Goal: Information Seeking & Learning: Learn about a topic

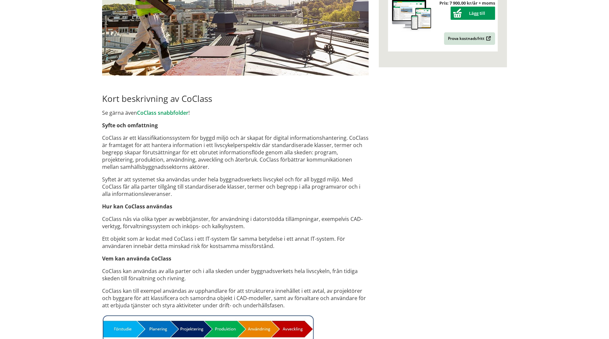
scroll to position [297, 0]
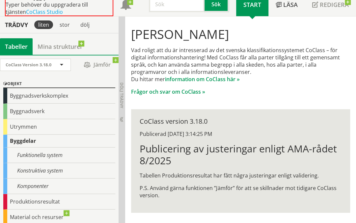
scroll to position [33, 0]
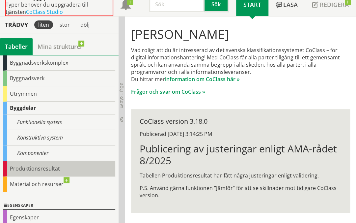
click at [47, 169] on div "Produktionsresultat" at bounding box center [59, 168] width 112 height 15
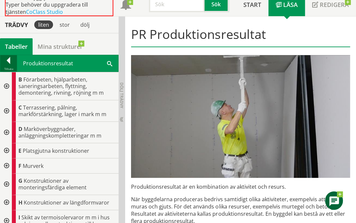
click at [4, 61] on div at bounding box center [8, 61] width 16 height 9
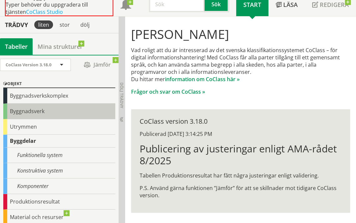
click at [49, 111] on div "Byggnadsverk" at bounding box center [59, 110] width 112 height 15
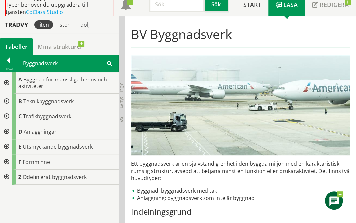
click at [2, 77] on div at bounding box center [6, 82] width 12 height 21
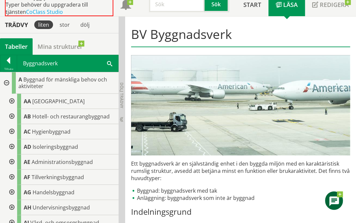
click at [11, 100] on div at bounding box center [11, 101] width 12 height 15
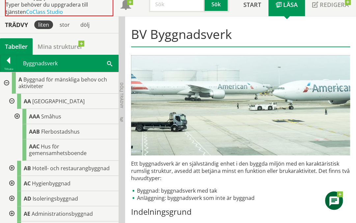
click at [18, 113] on div at bounding box center [17, 116] width 12 height 15
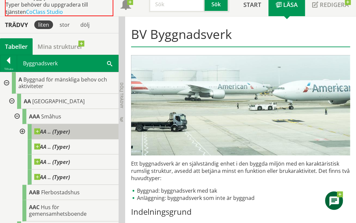
click at [70, 128] on span at bounding box center [70, 128] width 0 height 0
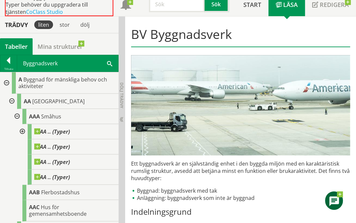
click at [25, 127] on div at bounding box center [22, 131] width 12 height 15
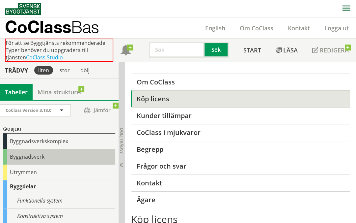
click at [39, 153] on div "Byggnadsverk" at bounding box center [59, 156] width 112 height 15
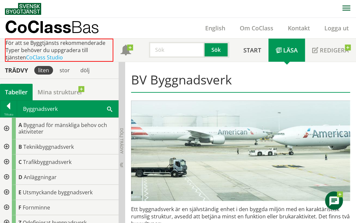
click at [6, 129] on div at bounding box center [6, 128] width 12 height 21
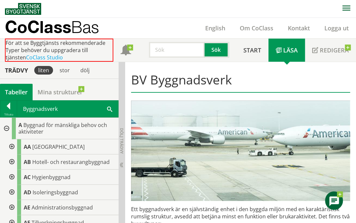
click at [12, 145] on div at bounding box center [11, 146] width 12 height 15
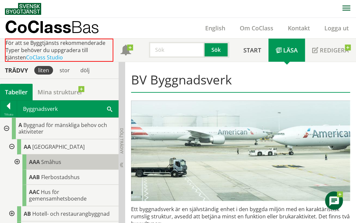
click at [40, 162] on div "AAA Småhus" at bounding box center [70, 161] width 96 height 15
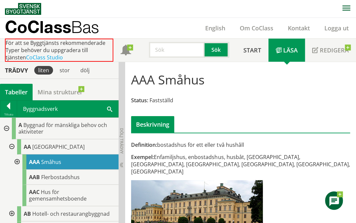
scroll to position [33, 0]
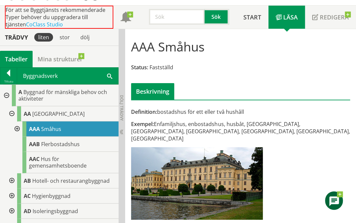
click at [18, 128] on div at bounding box center [17, 128] width 12 height 15
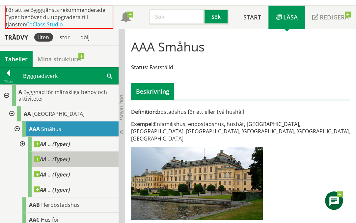
click at [67, 164] on div "AA .. (Typer)" at bounding box center [73, 159] width 91 height 15
click at [63, 159] on span "AA .. (Typer)" at bounding box center [52, 159] width 36 height 7
click at [45, 159] on span "AA .. (Typer)" at bounding box center [52, 159] width 36 height 7
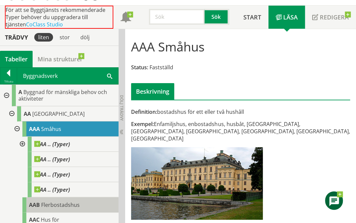
click at [45, 204] on span "Flerbostadshus" at bounding box center [60, 204] width 39 height 7
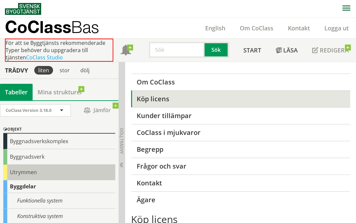
click at [36, 177] on div "Utrymmen" at bounding box center [59, 171] width 112 height 15
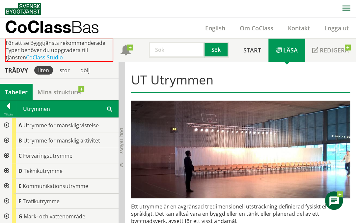
click at [4, 125] on div at bounding box center [6, 125] width 12 height 15
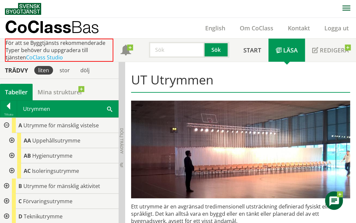
click at [14, 151] on div at bounding box center [11, 155] width 12 height 15
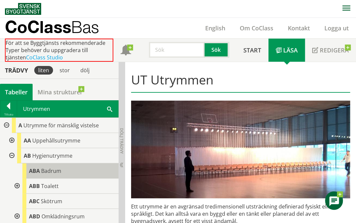
click at [35, 171] on span "ABA" at bounding box center [34, 170] width 11 height 7
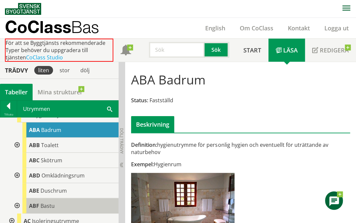
scroll to position [33, 0]
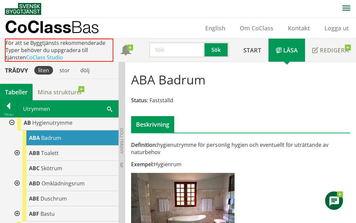
click at [4, 111] on div at bounding box center [8, 107] width 16 height 9
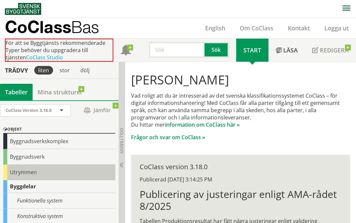
click at [30, 173] on div "Utrymmen" at bounding box center [59, 171] width 112 height 15
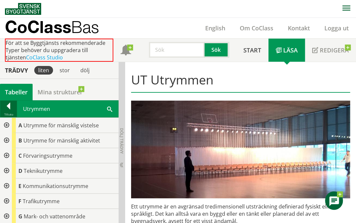
click at [8, 107] on div at bounding box center [8, 107] width 16 height 9
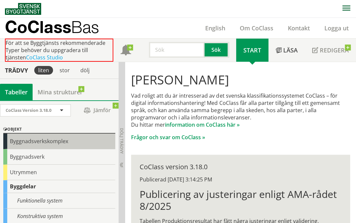
click at [49, 141] on div "Byggnadsverkskomplex" at bounding box center [59, 140] width 112 height 15
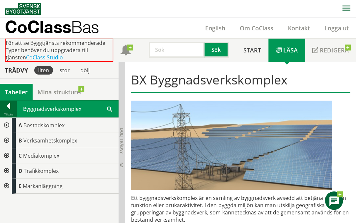
click at [13, 111] on div at bounding box center [8, 107] width 16 height 9
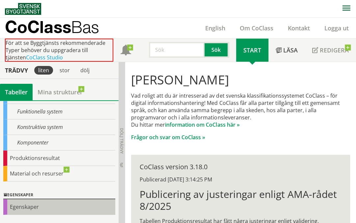
scroll to position [51, 0]
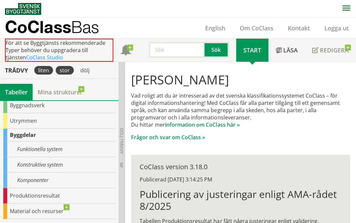
click at [68, 71] on div "stor" at bounding box center [65, 70] width 18 height 9
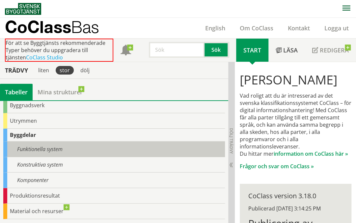
click at [36, 149] on div "Funktionella system" at bounding box center [114, 148] width 222 height 15
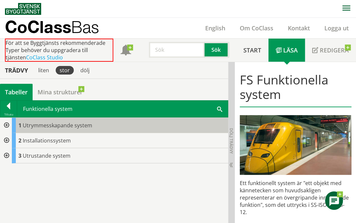
click at [38, 123] on span "Utrymmesskapande system" at bounding box center [58, 125] width 70 height 7
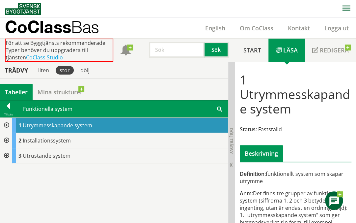
click at [26, 82] on div "Trädvy liten stor dölj Tabeller Mina strukturer CoClass Version 3.18.0" at bounding box center [117, 142] width 235 height 161
click at [24, 89] on div "Tabeller" at bounding box center [16, 92] width 33 height 16
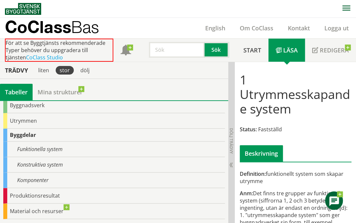
click at [22, 72] on div "Trädvy" at bounding box center [16, 70] width 30 height 7
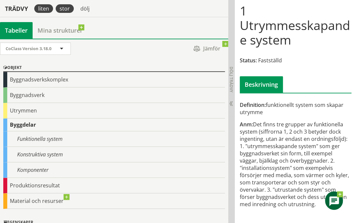
click at [46, 8] on div "liten" at bounding box center [43, 8] width 19 height 9
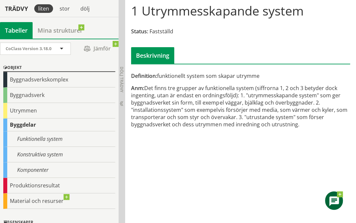
click at [53, 41] on div "CoClass Version 3.18.0 CoClass Version 3.18.0 CoClass Version 3.17.0 CoClass Ve…" at bounding box center [59, 131] width 119 height 185
click at [51, 46] on span "CoClass Version 3.18.0" at bounding box center [29, 48] width 46 height 6
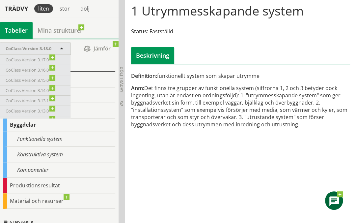
click at [93, 38] on div "Tabeller Mina strukturer" at bounding box center [59, 30] width 119 height 16
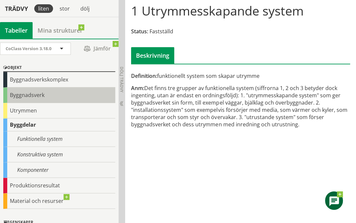
click at [34, 96] on div "Byggnadsverk" at bounding box center [59, 94] width 112 height 15
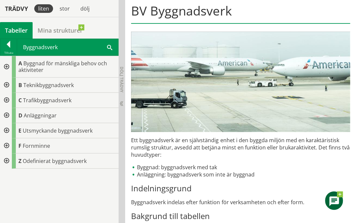
click at [5, 65] on div at bounding box center [6, 66] width 12 height 21
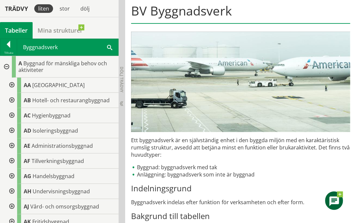
click at [9, 65] on div at bounding box center [6, 66] width 12 height 21
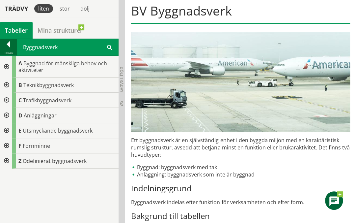
click at [7, 47] on div at bounding box center [8, 45] width 16 height 9
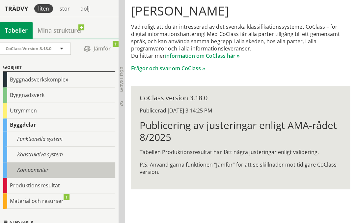
click at [45, 166] on div "Komponenter" at bounding box center [59, 169] width 112 height 15
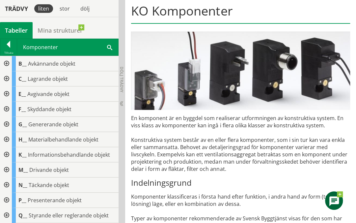
click at [10, 138] on div at bounding box center [6, 139] width 12 height 15
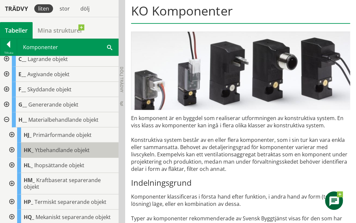
scroll to position [33, 0]
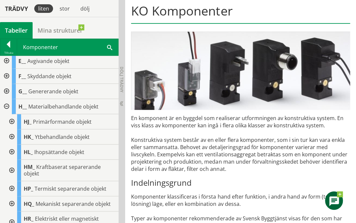
click at [13, 148] on div at bounding box center [11, 151] width 12 height 15
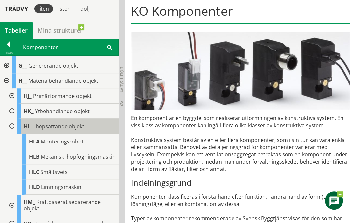
scroll to position [66, 0]
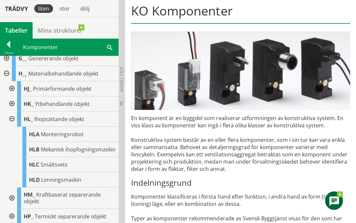
click at [11, 119] on div at bounding box center [11, 118] width 12 height 15
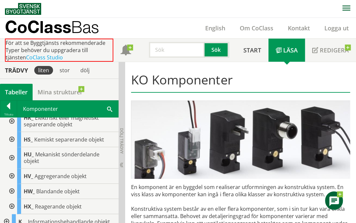
scroll to position [64, 0]
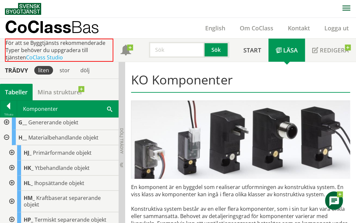
click at [5, 137] on div at bounding box center [6, 137] width 12 height 15
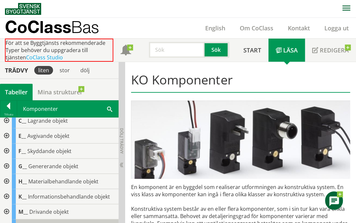
scroll to position [0, 0]
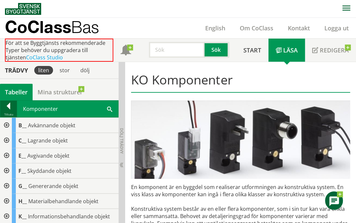
click at [9, 105] on div at bounding box center [8, 107] width 16 height 9
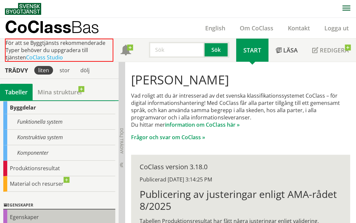
scroll to position [66, 0]
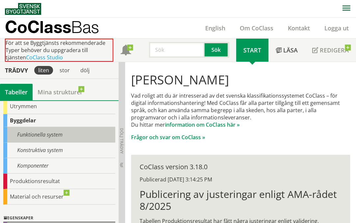
click at [45, 132] on div "Funktionella system" at bounding box center [59, 134] width 112 height 15
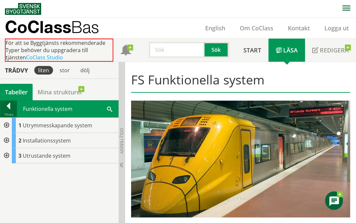
click at [11, 107] on div at bounding box center [8, 107] width 16 height 9
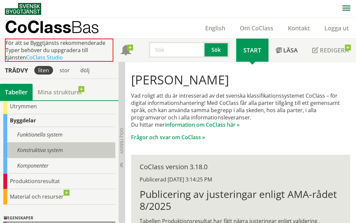
click at [42, 151] on div "Konstruktiva system" at bounding box center [59, 149] width 112 height 15
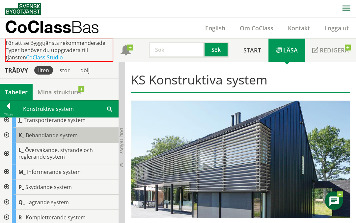
scroll to position [82, 0]
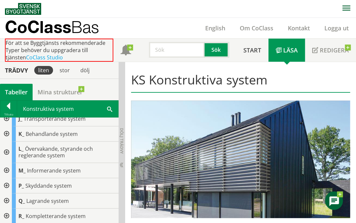
click at [5, 197] on div at bounding box center [6, 200] width 12 height 15
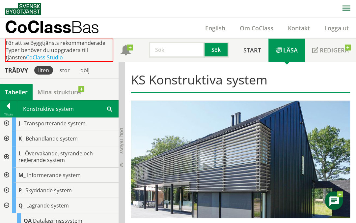
scroll to position [77, 0]
click at [6, 203] on div at bounding box center [6, 205] width 12 height 15
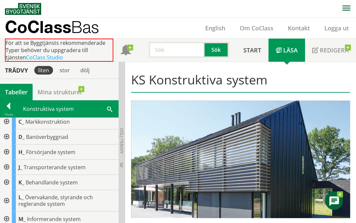
scroll to position [0, 0]
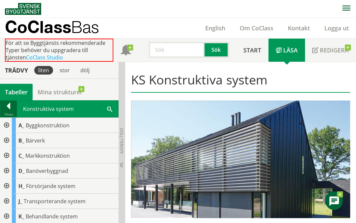
click at [8, 103] on div at bounding box center [8, 107] width 16 height 9
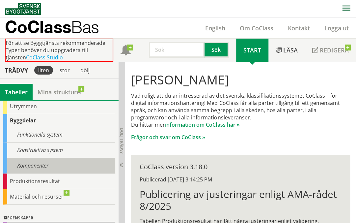
click at [51, 166] on div "Komponenter" at bounding box center [59, 165] width 112 height 15
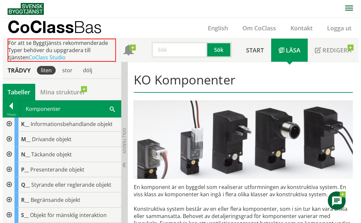
scroll to position [90, 0]
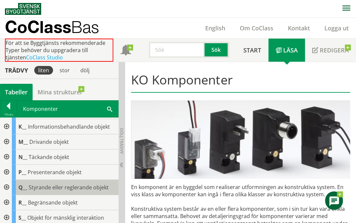
click at [72, 189] on span "Styrande eller reglerande objekt" at bounding box center [69, 187] width 80 height 7
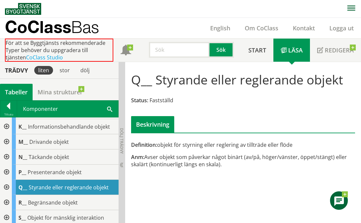
click at [9, 186] on div at bounding box center [6, 187] width 12 height 15
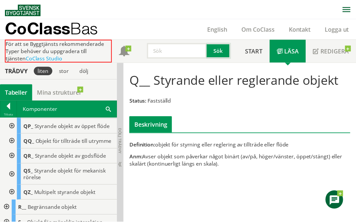
scroll to position [221, 0]
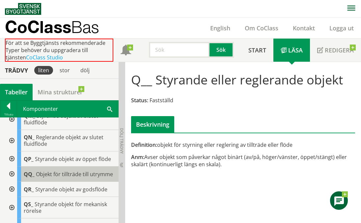
click at [73, 179] on div "QQ_ Objekt för tillträde till utrymme" at bounding box center [68, 173] width 102 height 15
